Goal: Information Seeking & Learning: Learn about a topic

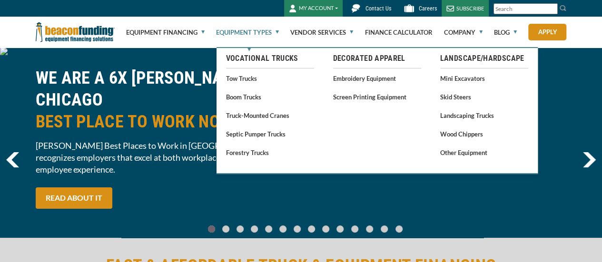
click at [254, 30] on link "Equipment Types" at bounding box center [247, 32] width 63 height 30
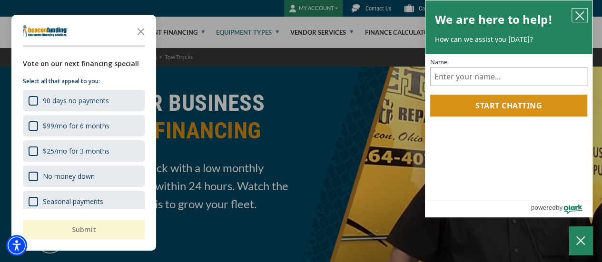
click at [583, 19] on icon "close chatbox" at bounding box center [580, 16] width 8 height 8
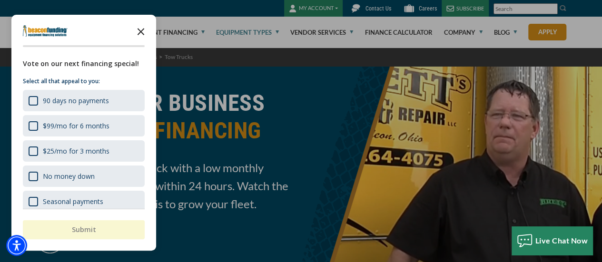
click at [135, 31] on icon "Close the survey" at bounding box center [140, 30] width 19 height 19
